Goal: Transaction & Acquisition: Purchase product/service

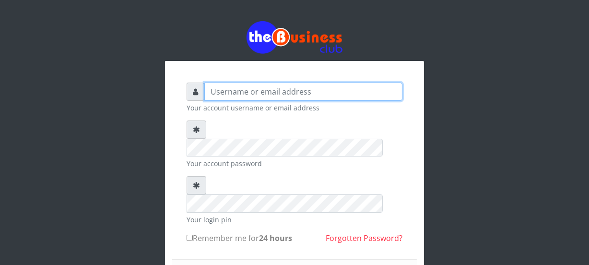
type input "Nacybaby"
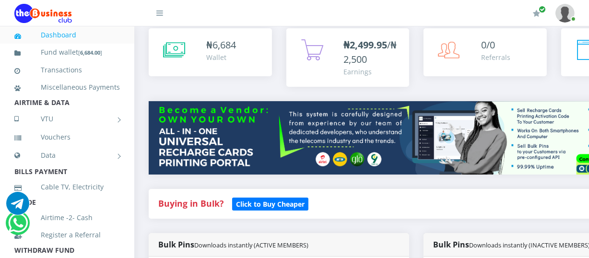
scroll to position [142, 0]
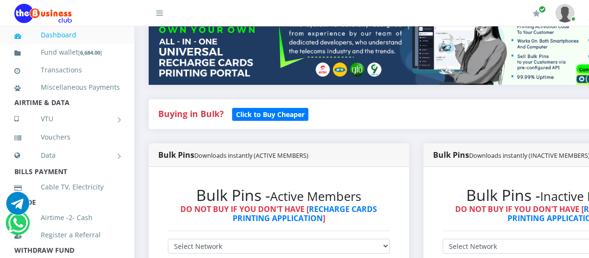
click at [587, 36] on img at bounding box center [416, 48] width 535 height 73
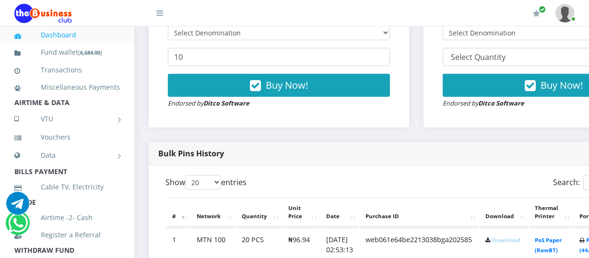
scroll to position [244, 0]
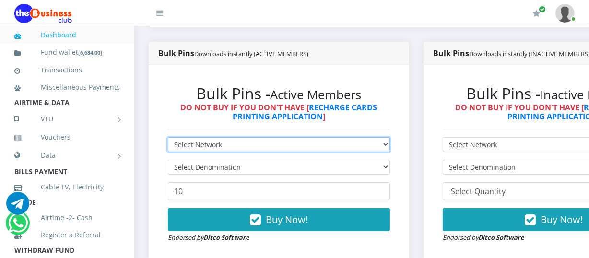
click at [390, 146] on select "Select Network MTN Globacom 9Mobile Airtel" at bounding box center [279, 144] width 222 height 15
select select "Airtel"
click at [168, 139] on select "Select Network MTN Globacom 9Mobile Airtel" at bounding box center [279, 144] width 222 height 15
click at [388, 147] on select "Select Network MTN Globacom 9Mobile Airtel" at bounding box center [279, 144] width 222 height 15
select select "MTN"
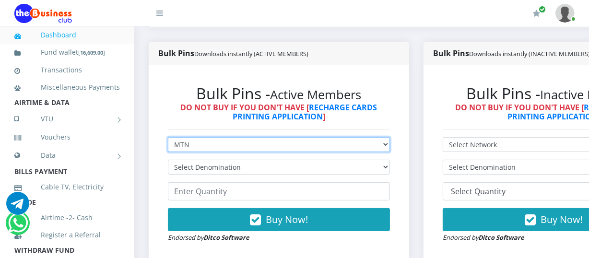
click at [168, 139] on select "Select Network MTN Globacom 9Mobile Airtel" at bounding box center [279, 144] width 222 height 15
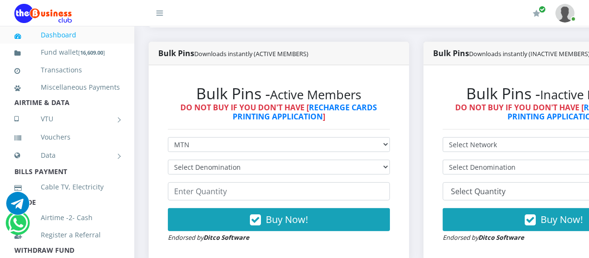
click at [397, 157] on div "Bulk Pins - Active Members DO NOT BUY IF YOU DON'T HAVE [ RECHARGE CARDS PRINTI…" at bounding box center [278, 163] width 241 height 177
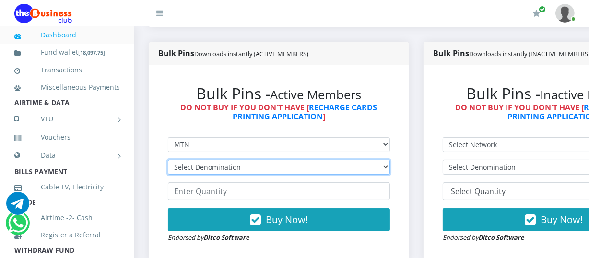
click at [390, 169] on select "Select Denomination MTN NGN100 - ₦96.94 MTN NGN200 - ₦193.88 MTN NGN400 - ₦387.…" at bounding box center [279, 167] width 222 height 15
select select "484.7-500"
click at [168, 161] on select "Select Denomination MTN NGN100 - ₦96.94 MTN NGN200 - ₦193.88 MTN NGN400 - ₦387.…" at bounding box center [279, 167] width 222 height 15
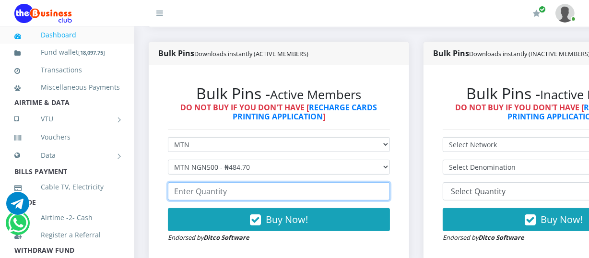
click at [177, 191] on input "number" at bounding box center [279, 191] width 222 height 18
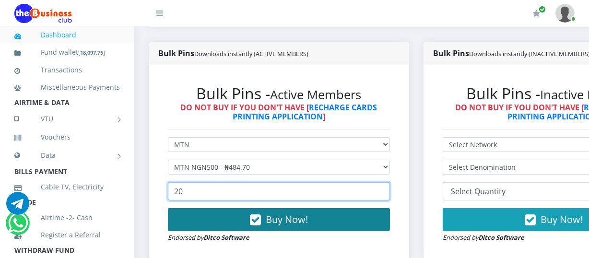
type input "20"
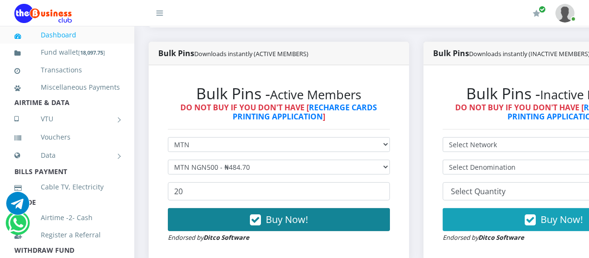
click at [273, 219] on span "Buy Now!" at bounding box center [287, 219] width 42 height 13
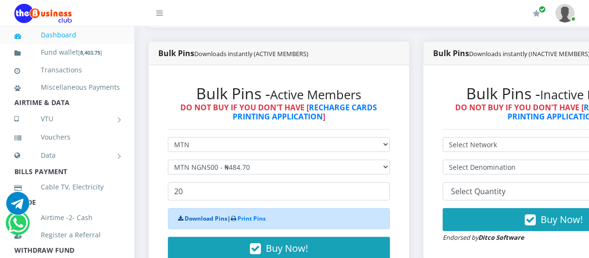
click at [194, 218] on link "Download Pins" at bounding box center [206, 218] width 43 height 8
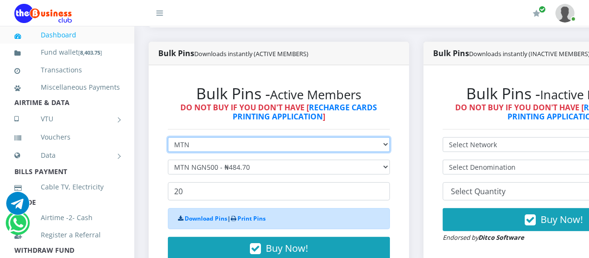
click at [390, 144] on select "Select Network MTN Globacom 9Mobile Airtel" at bounding box center [279, 144] width 222 height 15
select select "Airtel"
click at [168, 139] on select "Select Network MTN Globacom 9Mobile Airtel" at bounding box center [279, 144] width 222 height 15
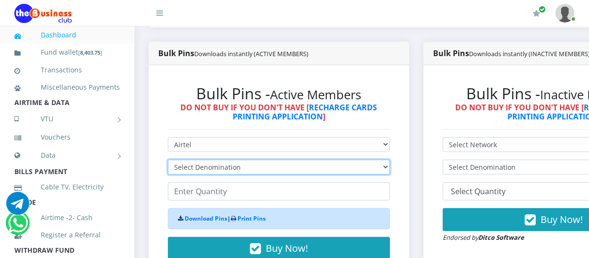
click at [388, 169] on select "Select Denomination Airtel NGN100 - ₦96.36 Airtel NGN200 - ₦192.72 Airtel NGN50…" at bounding box center [279, 167] width 222 height 15
select select "192.72-200"
click at [168, 161] on select "Select Denomination Airtel NGN100 - ₦96.36 Airtel NGN200 - ₦192.72 Airtel NGN50…" at bounding box center [279, 167] width 222 height 15
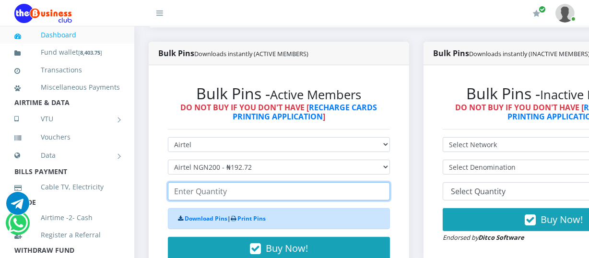
click at [174, 193] on input "number" at bounding box center [279, 191] width 222 height 18
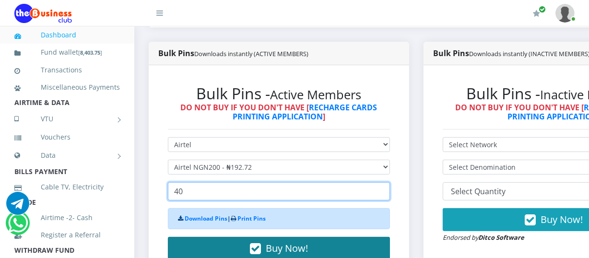
type input "40"
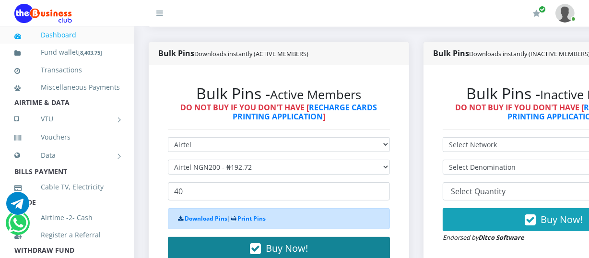
click at [285, 249] on span "Buy Now!" at bounding box center [287, 248] width 42 height 13
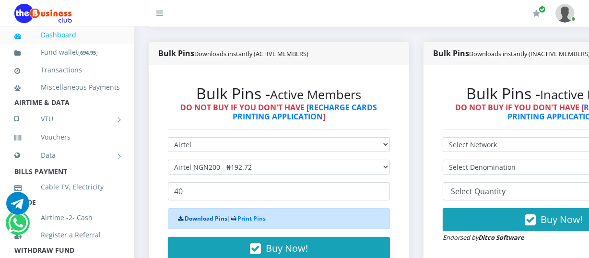
click at [208, 220] on link "Download Pins" at bounding box center [206, 218] width 43 height 8
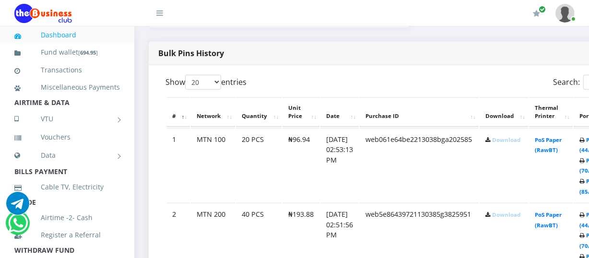
scroll to position [520, 0]
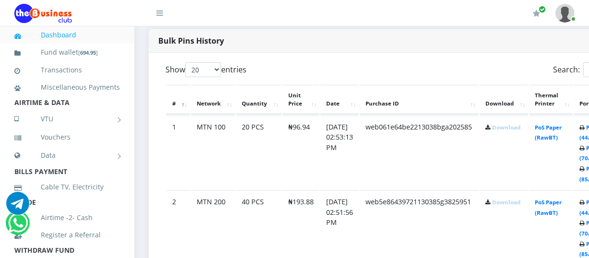
click at [518, 203] on link "Download" at bounding box center [506, 201] width 28 height 7
click at [513, 125] on link "Download" at bounding box center [506, 127] width 28 height 7
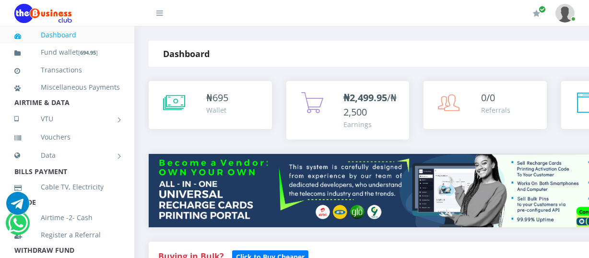
click at [578, 43] on div "Dashboard Bulkpins" at bounding box center [505, 54] width 357 height 26
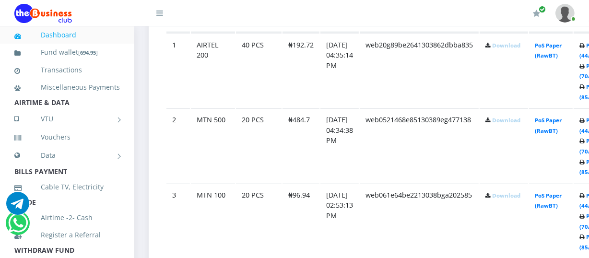
scroll to position [565, 0]
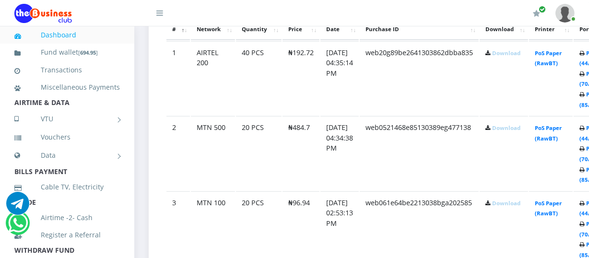
click at [512, 52] on link "Download" at bounding box center [506, 52] width 28 height 7
click at [512, 128] on link "Download" at bounding box center [506, 127] width 28 height 7
